Goal: Task Accomplishment & Management: Use online tool/utility

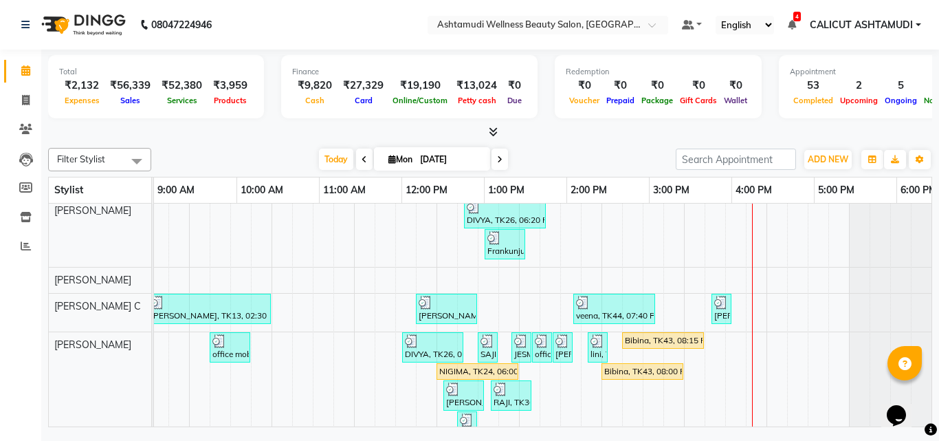
scroll to position [0, 460]
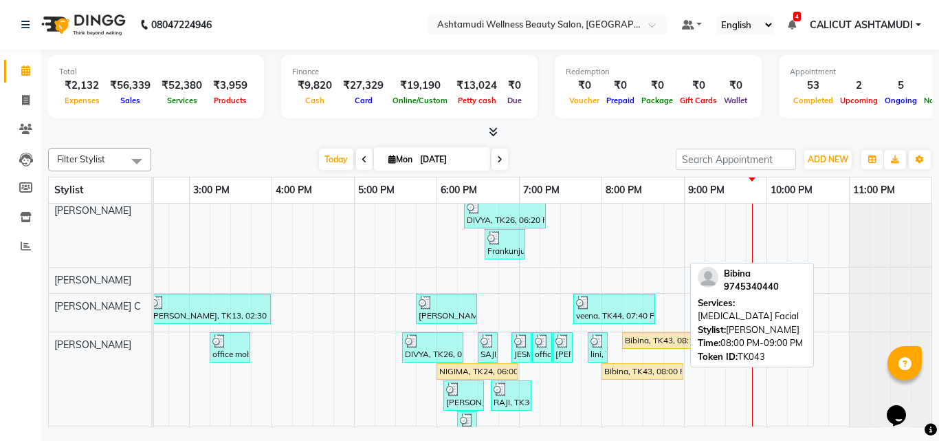
click at [638, 369] on div "Bibina, TK43, 08:00 PM-09:00 PM, [MEDICAL_DATA] Facial" at bounding box center [642, 371] width 79 height 12
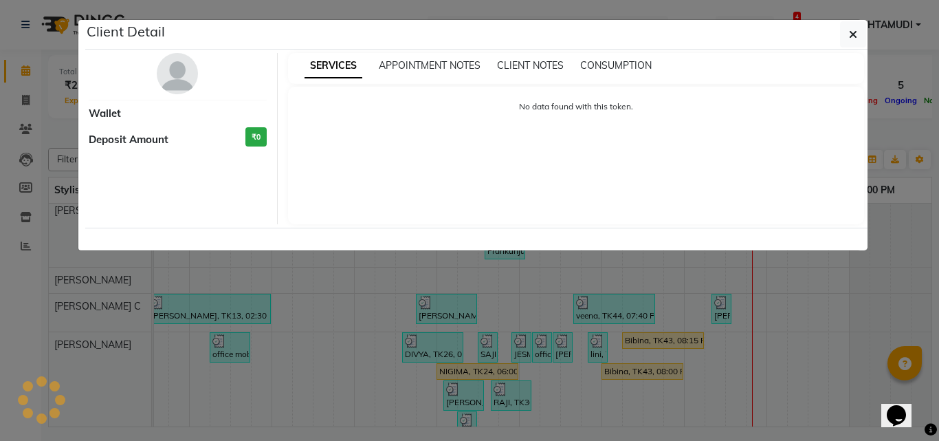
select select "1"
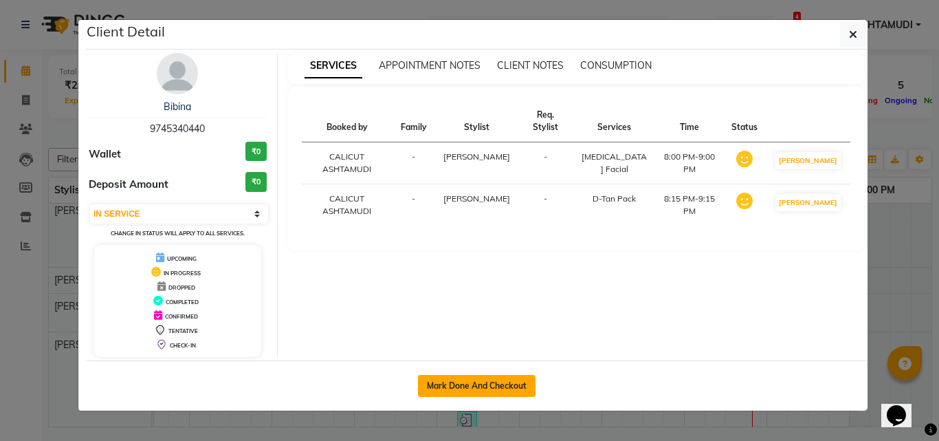
click at [510, 375] on button "Mark Done And Checkout" at bounding box center [477, 386] width 118 height 22
select select "4630"
select select "service"
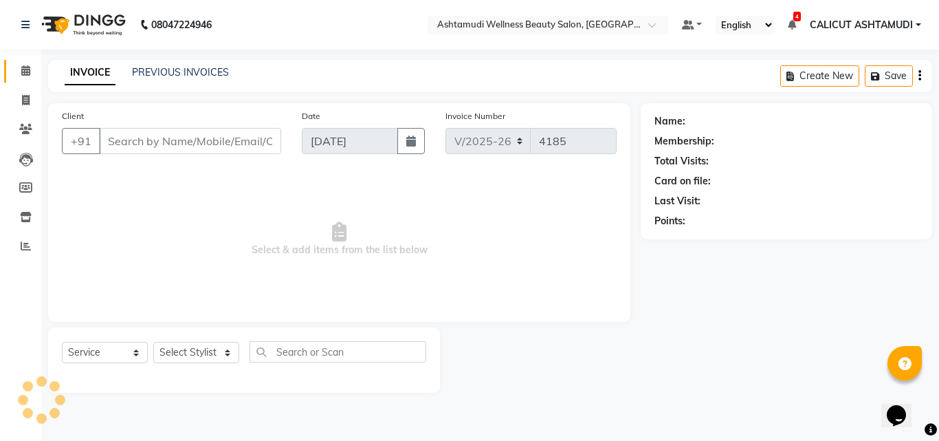
type input "9745340440"
select select "54081"
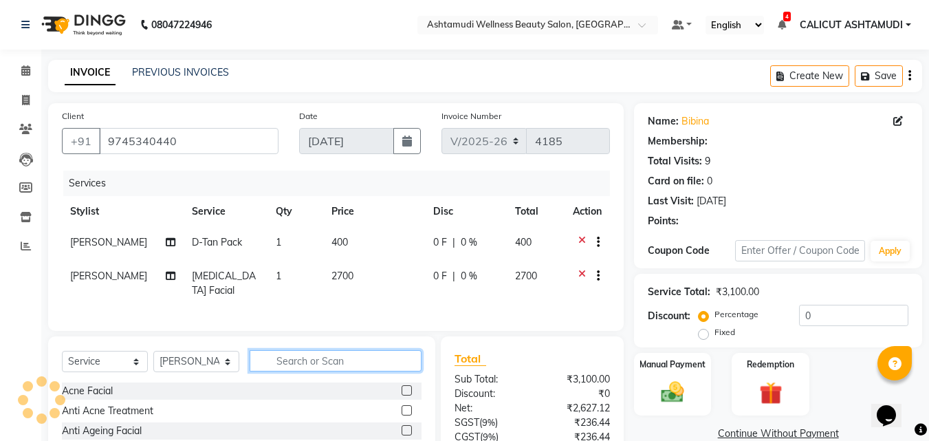
click at [303, 371] on input "text" at bounding box center [336, 360] width 172 height 21
select select "1: Object"
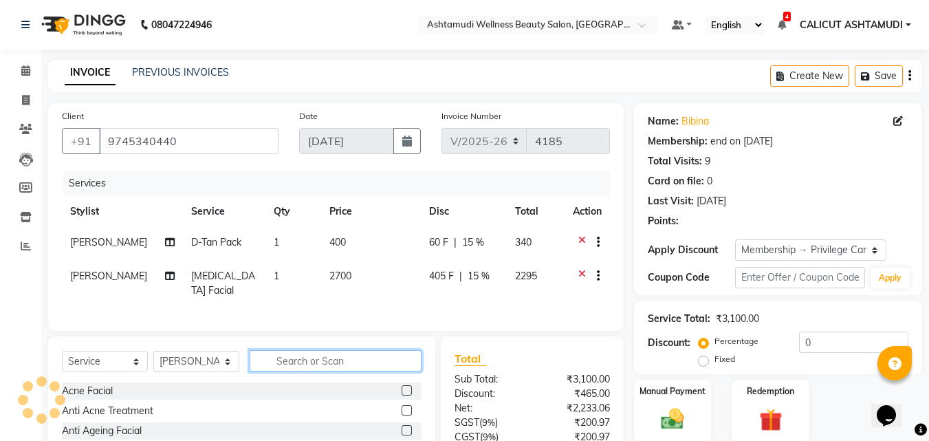
type input "15"
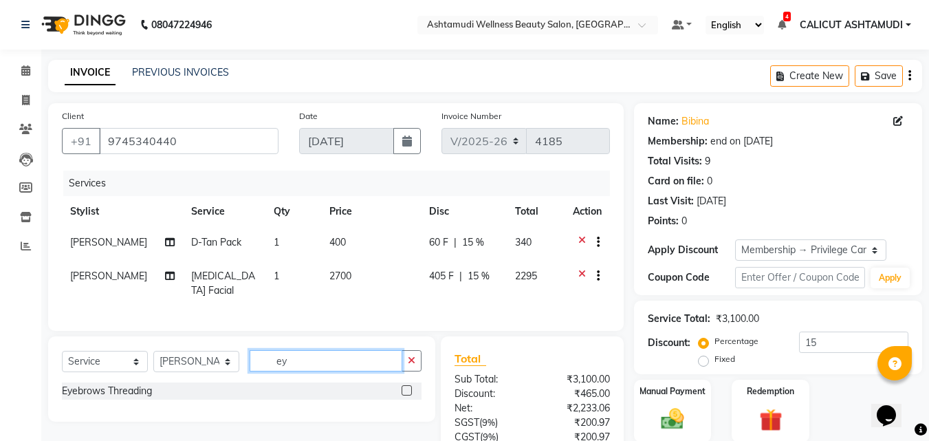
type input "ey"
click at [406, 395] on label at bounding box center [407, 390] width 10 height 10
click at [406, 395] on input "checkbox" at bounding box center [406, 390] width 9 height 9
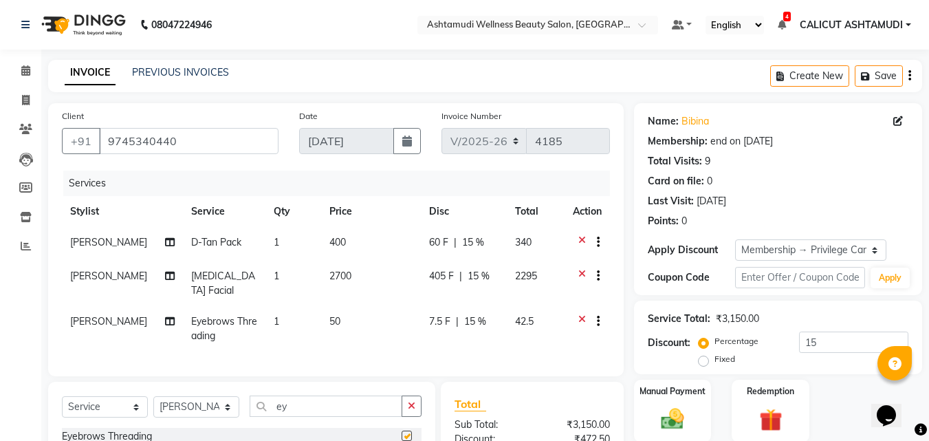
checkbox input "false"
click at [401, 406] on input "ey" at bounding box center [326, 405] width 153 height 21
click at [411, 411] on icon "button" at bounding box center [412, 406] width 8 height 10
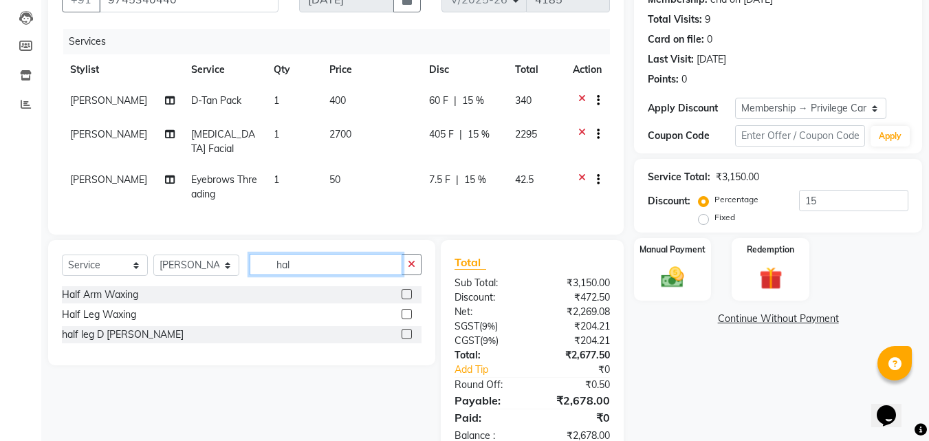
scroll to position [188, 0]
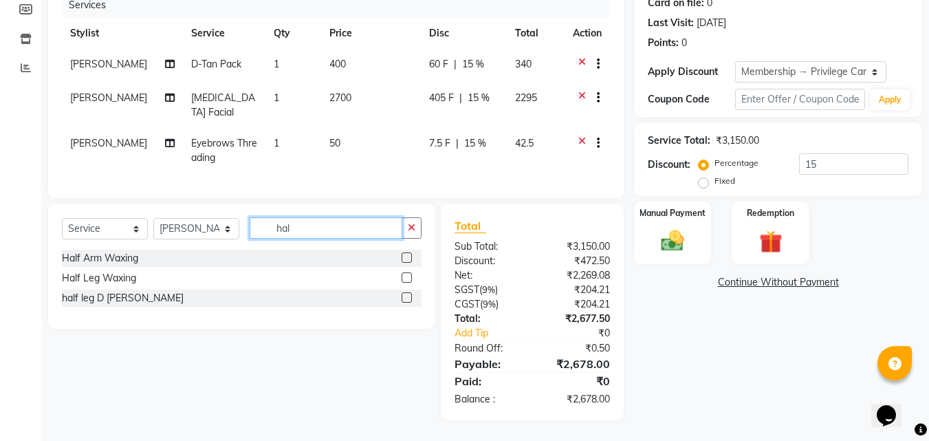
type input "hal"
click at [402, 259] on label at bounding box center [407, 257] width 10 height 10
click at [402, 259] on input "checkbox" at bounding box center [406, 258] width 9 height 9
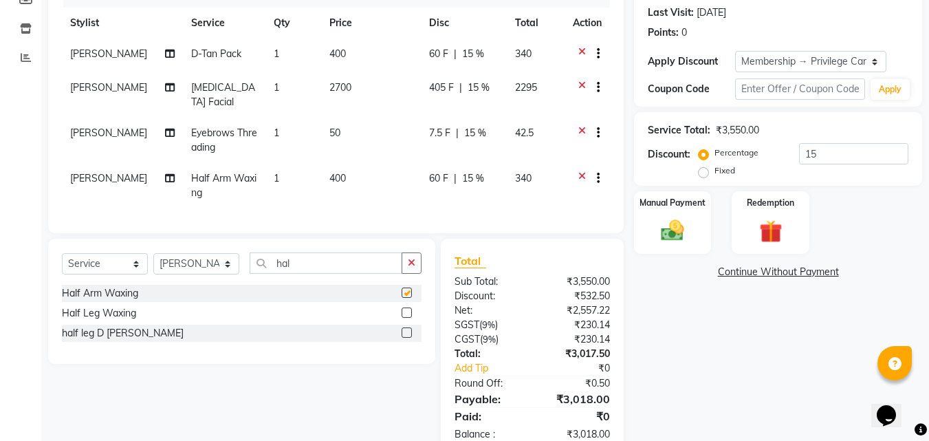
checkbox input "false"
click at [407, 318] on label at bounding box center [407, 312] width 10 height 10
click at [407, 318] on input "checkbox" at bounding box center [406, 313] width 9 height 9
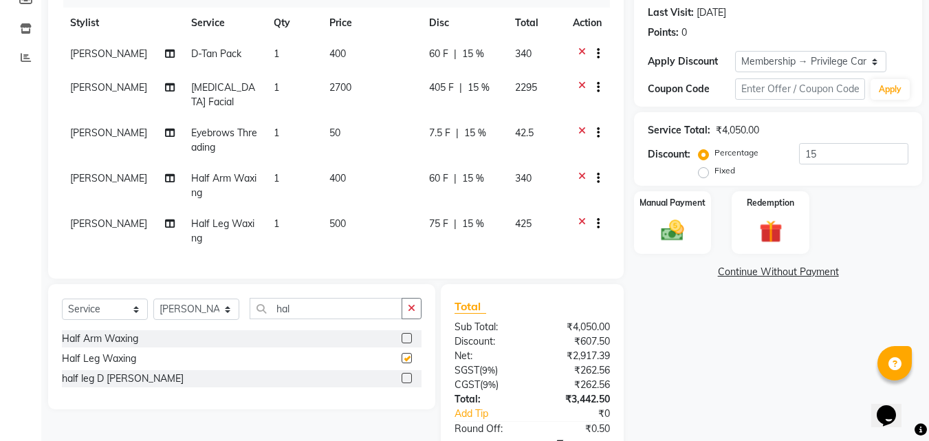
checkbox input "false"
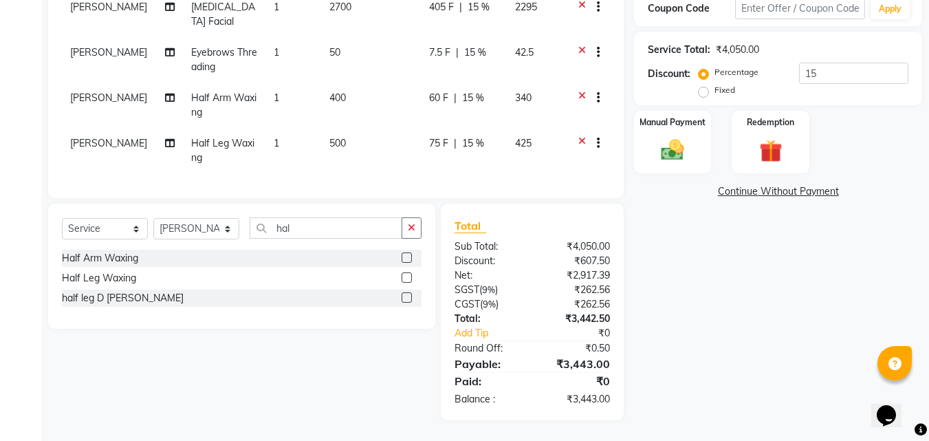
scroll to position [279, 0]
click at [670, 143] on img at bounding box center [672, 150] width 39 height 28
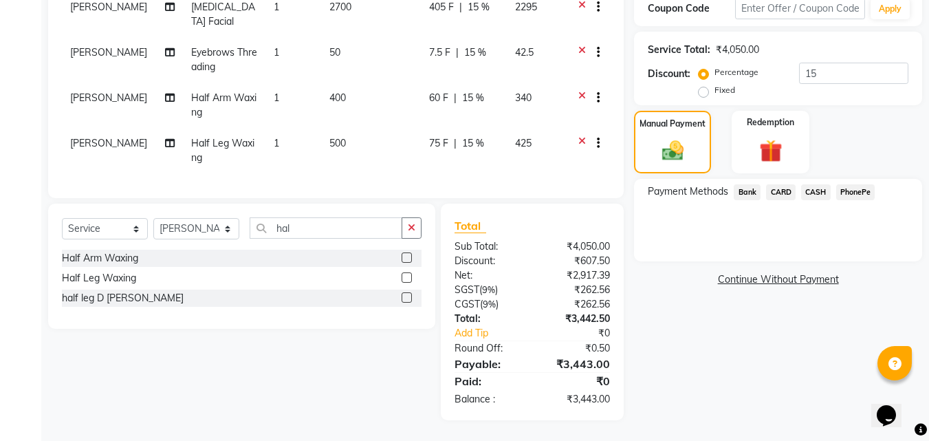
click at [860, 184] on span "PhonePe" at bounding box center [855, 192] width 39 height 16
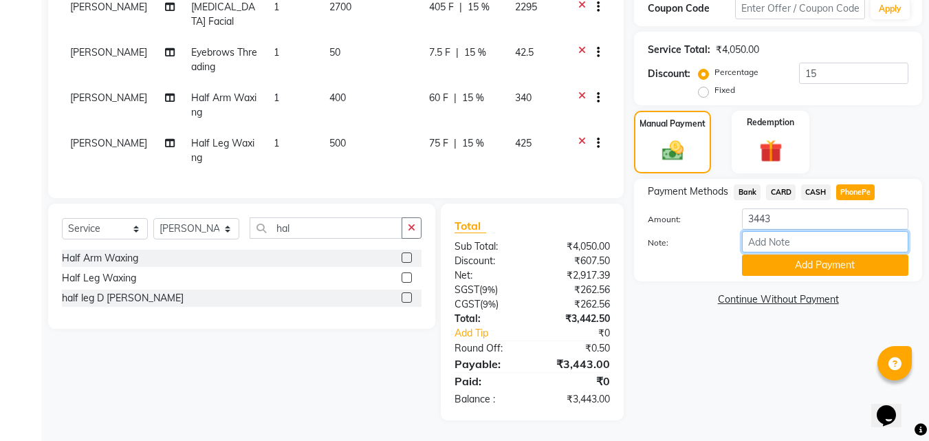
click at [822, 231] on input "Note:" at bounding box center [825, 241] width 166 height 21
type input "frankly"
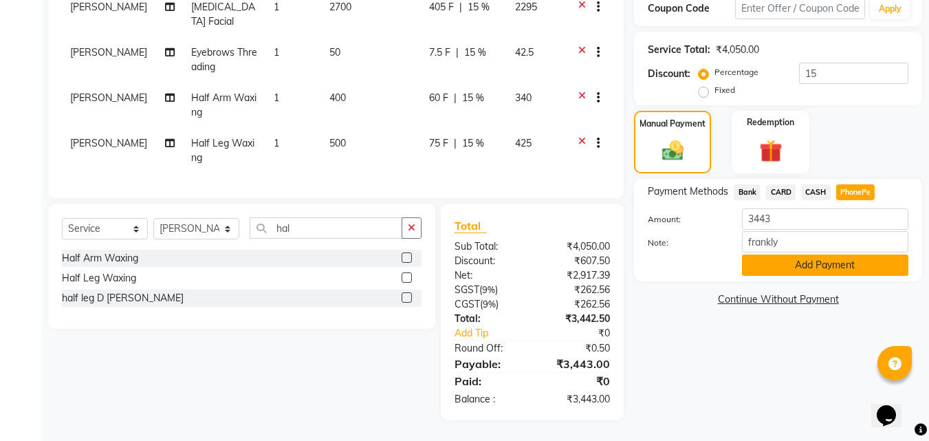
click at [776, 254] on button "Add Payment" at bounding box center [825, 264] width 166 height 21
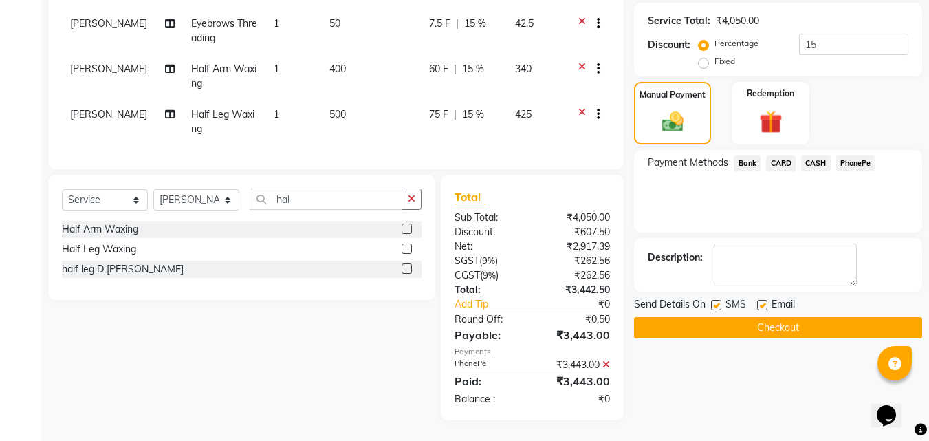
scroll to position [308, 0]
click at [701, 317] on button "Checkout" at bounding box center [778, 327] width 288 height 21
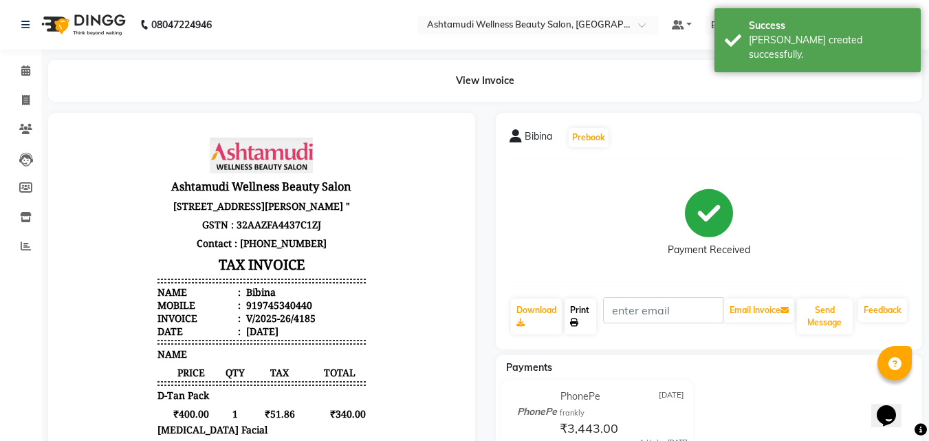
click at [585, 315] on link "Print" at bounding box center [581, 316] width 32 height 36
click at [21, 69] on icon at bounding box center [25, 70] width 9 height 10
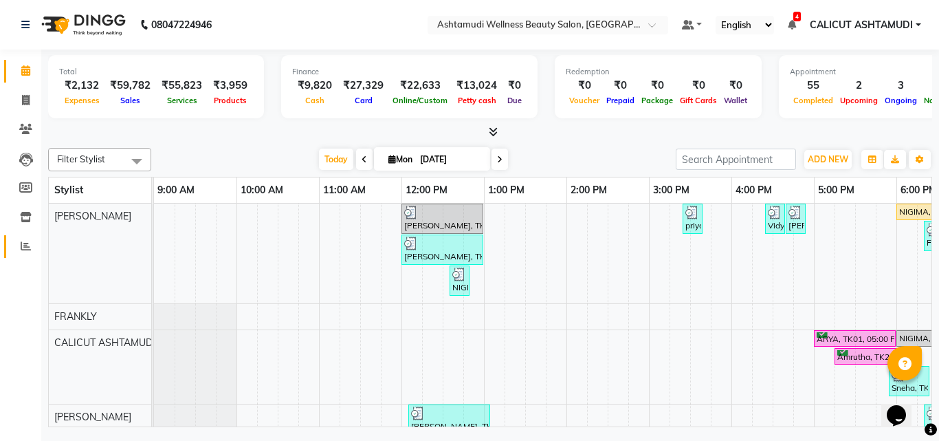
drag, startPoint x: 27, startPoint y: 274, endPoint x: 23, endPoint y: 254, distance: 20.4
click at [27, 274] on div "Calendar Invoice Clients Leads Members Inventory Reports Completed InProgress U…" at bounding box center [93, 229] width 186 height 381
click at [23, 254] on span at bounding box center [26, 247] width 24 height 16
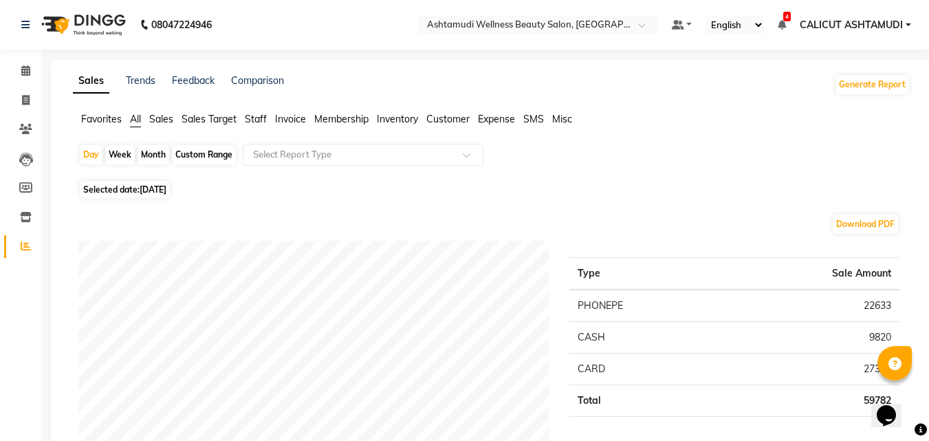
click at [431, 117] on span "Customer" at bounding box center [447, 119] width 43 height 12
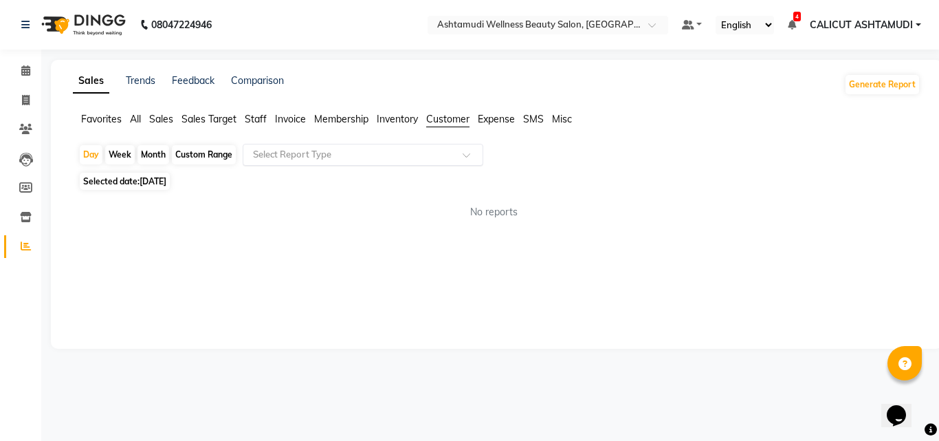
click at [402, 153] on input "text" at bounding box center [349, 155] width 198 height 14
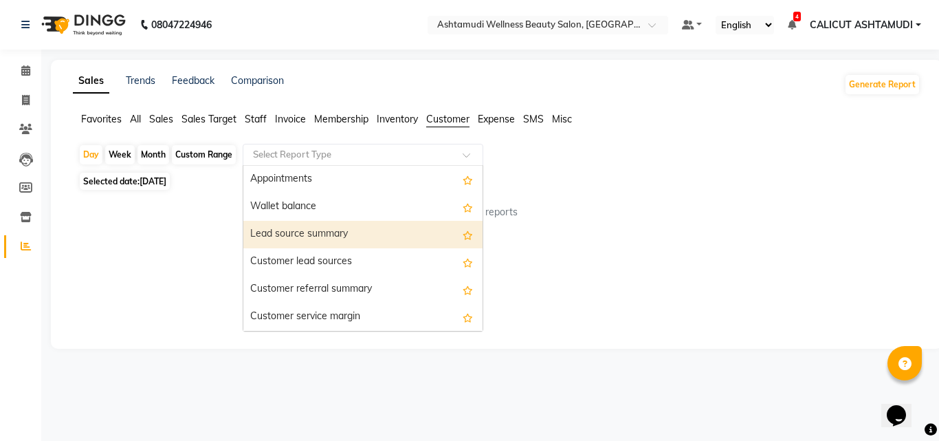
click at [350, 243] on div "Lead source summary" at bounding box center [362, 235] width 239 height 28
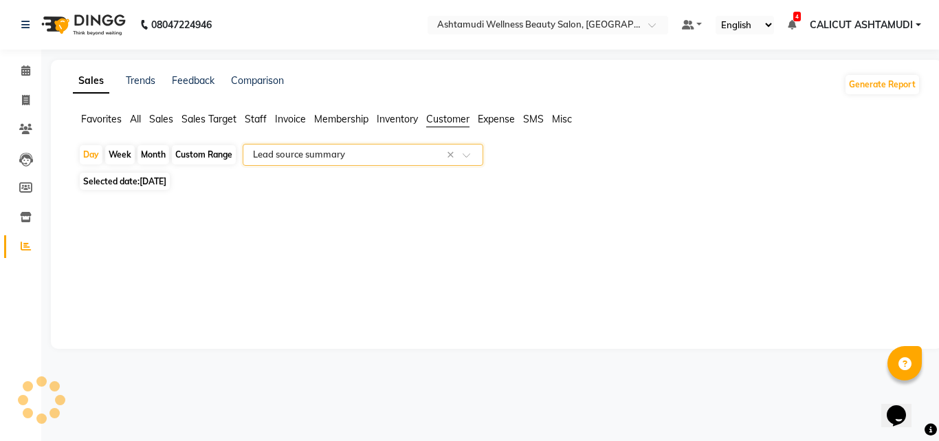
select select "full_report"
select select "csv"
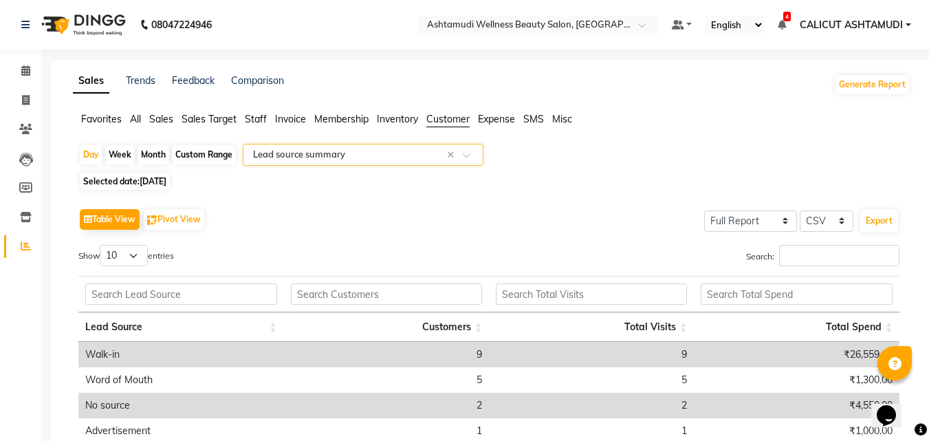
click at [378, 161] on input "text" at bounding box center [349, 155] width 198 height 14
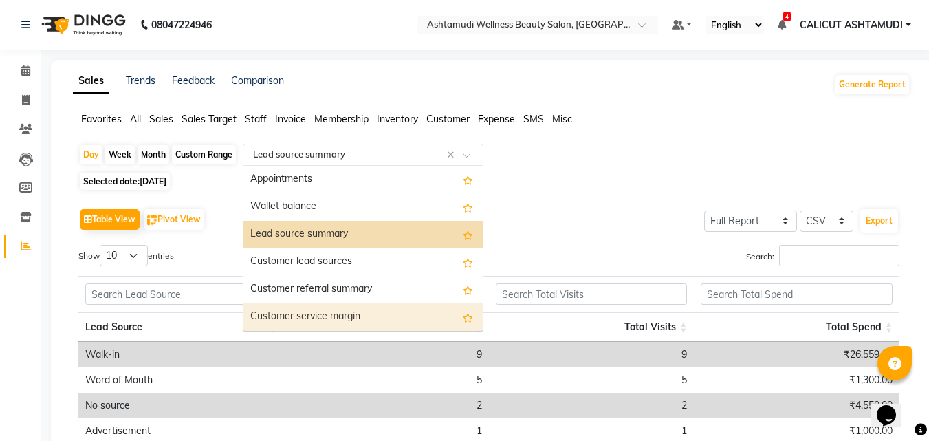
click at [341, 311] on div "Customer service margin" at bounding box center [362, 317] width 239 height 28
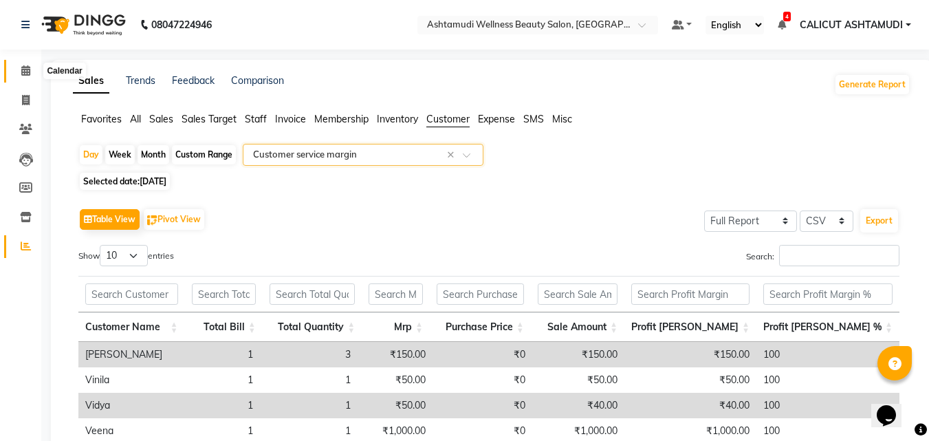
click at [24, 69] on icon at bounding box center [25, 70] width 9 height 10
